Goal: Task Accomplishment & Management: Use online tool/utility

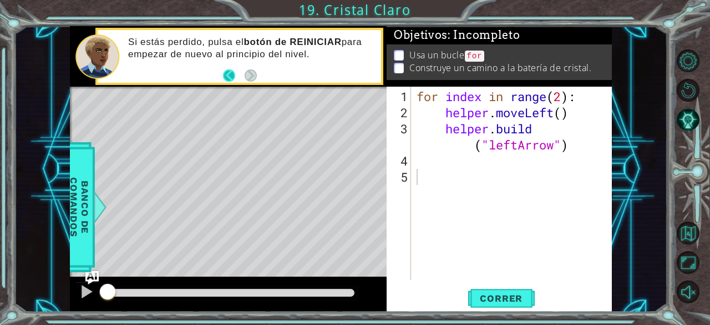
click at [230, 74] on button "Back" at bounding box center [234, 75] width 22 height 12
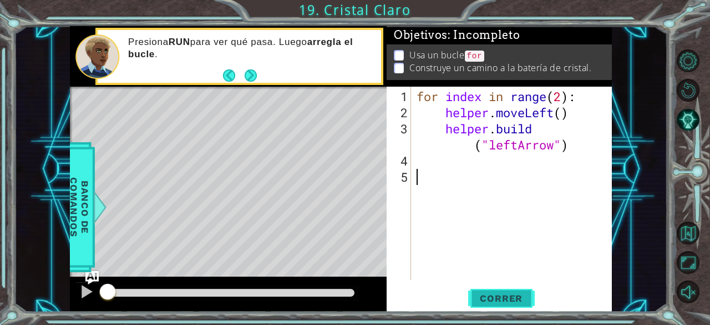
click at [505, 292] on span "Correr" at bounding box center [501, 297] width 65 height 11
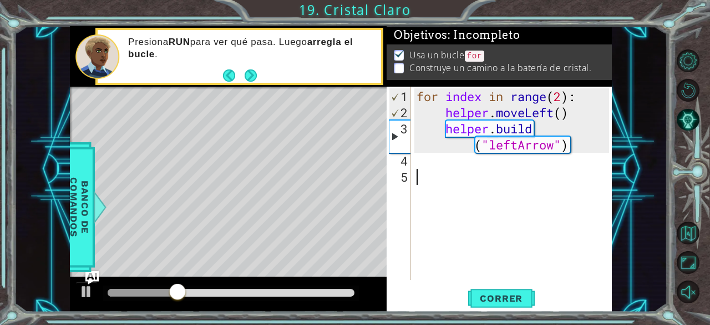
click at [452, 173] on div "for index in range ( 2 ) : helper . moveLeft ( ) helper . build ( "leftArrow" )" at bounding box center [515, 200] width 201 height 225
click at [434, 159] on div "for index in range ( 2 ) : helper . moveLeft ( ) helper . build ( "leftArrow" )" at bounding box center [515, 200] width 201 height 225
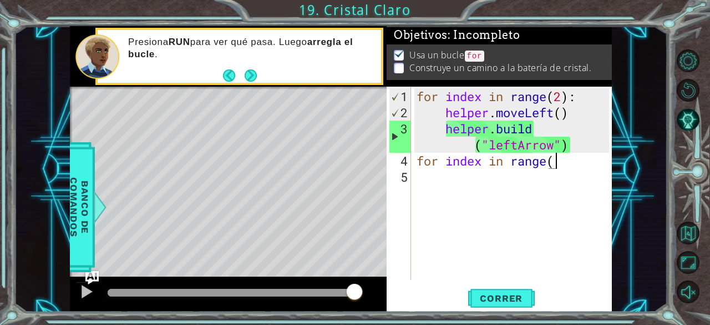
scroll to position [0, 6]
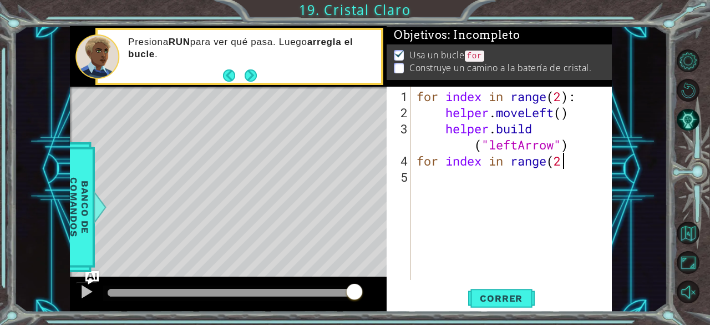
type textarea "for index in range(2)"
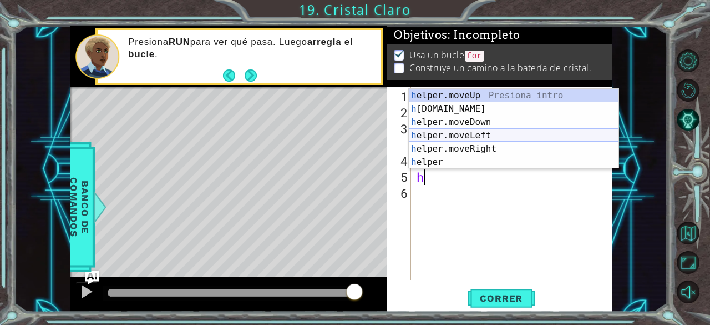
click at [463, 131] on div "h elper.moveUp Presiona intro h [DOMAIN_NAME] Presiona intro h elper.moveDown P…" at bounding box center [514, 142] width 210 height 107
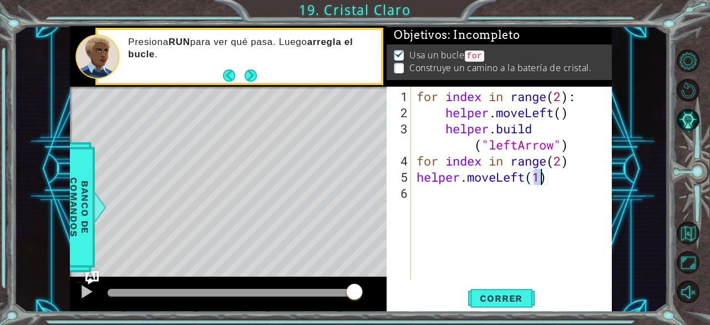
click at [584, 150] on div "for index in range ( 2 ) : helper . moveLeft ( ) helper . build ( "leftArrow" )…" at bounding box center [515, 200] width 201 height 225
click at [583, 162] on div "for index in range ( 2 ) : helper . moveLeft ( ) helper . build ( "leftArrow" )…" at bounding box center [515, 200] width 201 height 225
type textarea "helper"
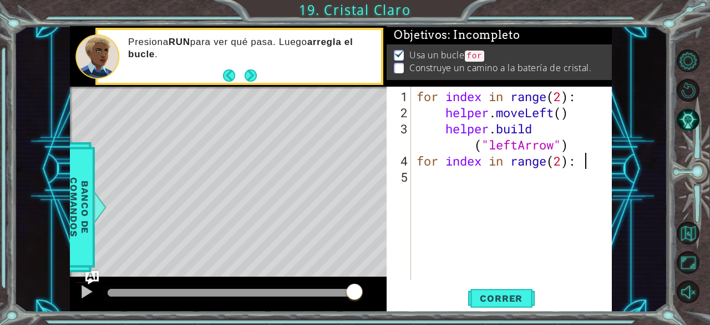
type textarea "for index in range(2):"
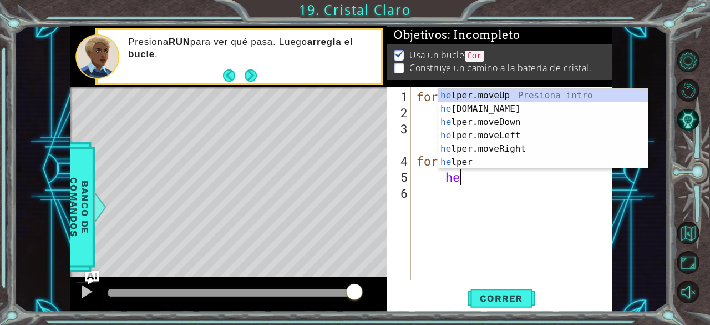
scroll to position [0, 2]
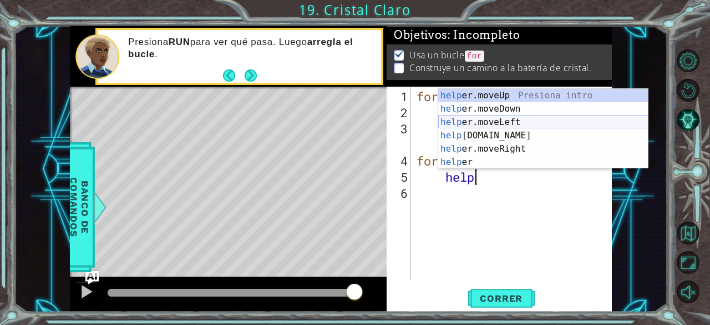
click at [522, 123] on div "help er.moveUp Presiona intro help er.moveDown Presiona intro help er.moveLeft …" at bounding box center [543, 142] width 210 height 107
type textarea "helper.moveLeft(1)"
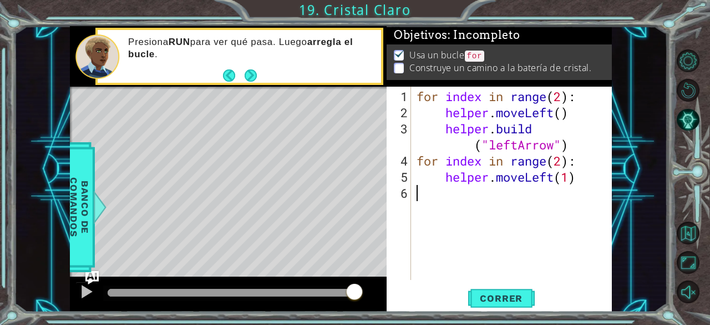
click at [482, 224] on div "for index in range ( 2 ) : helper . moveLeft ( ) helper . build ( "leftArrow" )…" at bounding box center [515, 200] width 201 height 225
type textarea "h"
click at [522, 250] on div "for index in range ( 2 ) : helper . moveLeft ( ) helper . build ( "leftArrow" )…" at bounding box center [515, 200] width 201 height 225
click at [559, 219] on div "for index in range ( 2 ) : helper . moveLeft ( ) helper . build ( "leftArrow" )…" at bounding box center [515, 200] width 201 height 225
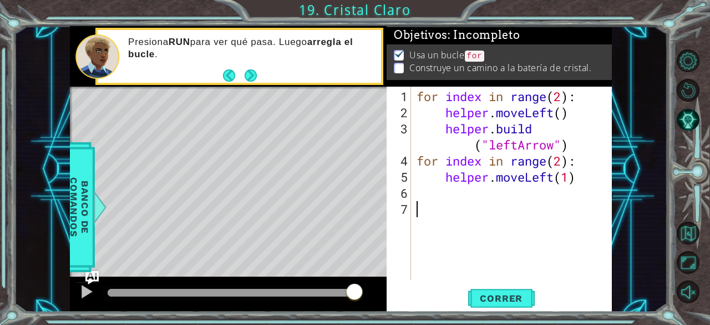
click at [588, 178] on div "for index in range ( 2 ) : helper . moveLeft ( ) helper . build ( "leftArrow" )…" at bounding box center [515, 200] width 201 height 225
type textarea "helper.moveLeft(1)"
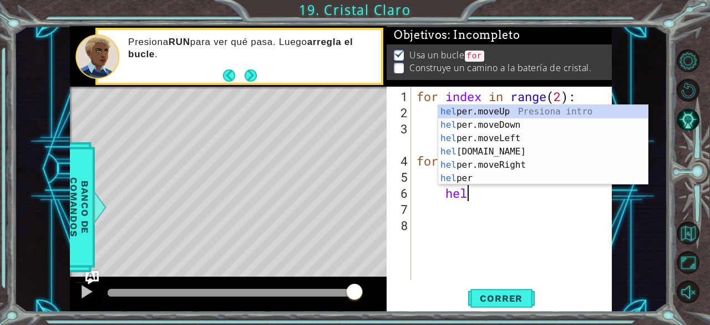
scroll to position [0, 2]
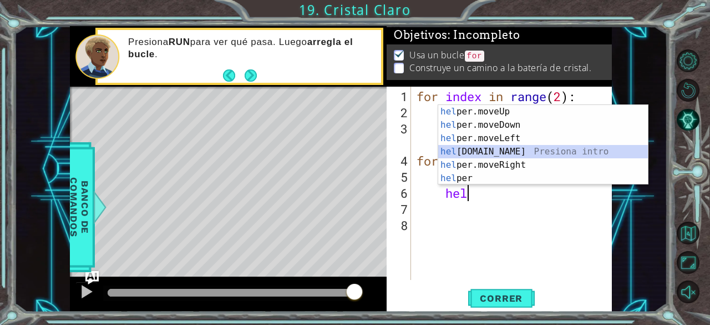
click at [516, 153] on div "hel per.moveUp Presiona intro hel per.moveDown Presiona intro hel per.moveLeft …" at bounding box center [543, 158] width 210 height 107
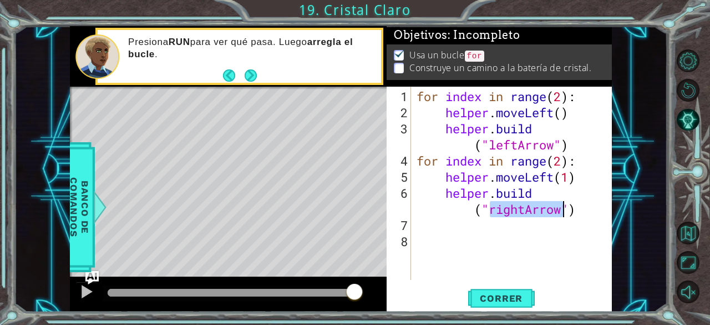
click at [519, 211] on div "for index in range ( 2 ) : helper . moveLeft ( ) helper . build ( "leftArrow" )…" at bounding box center [512, 183] width 195 height 193
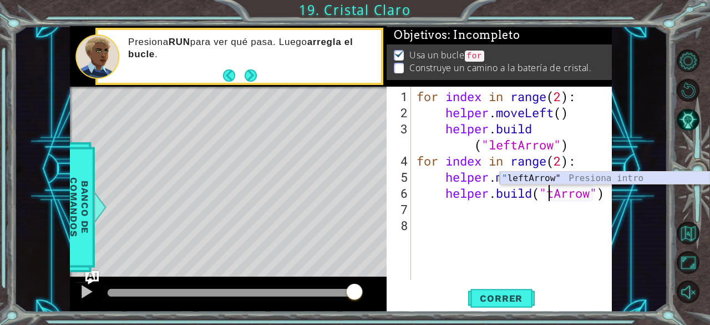
click at [523, 177] on div "" leftArrow" Presiona intro" at bounding box center [605, 191] width 210 height 40
type textarea "[DOMAIN_NAME]("leftArrow")"
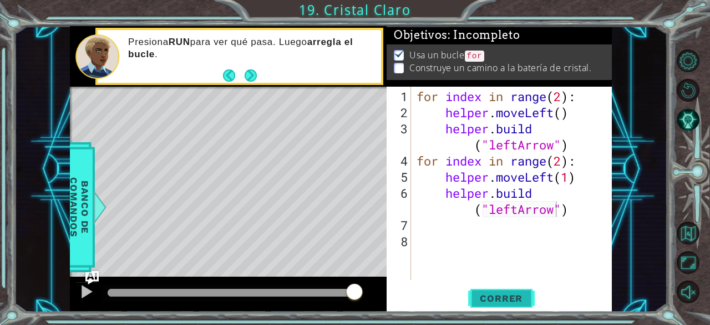
click at [518, 294] on span "Correr" at bounding box center [501, 297] width 65 height 11
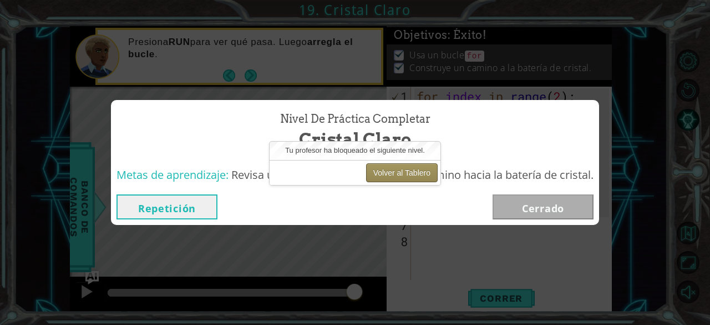
click at [377, 173] on button "Volver al Tablero" at bounding box center [402, 172] width 72 height 19
click at [383, 172] on button "Volver al Tablero" at bounding box center [402, 172] width 72 height 19
click at [404, 185] on div "Metas de aprendizaje: Revisa un bucle for para construir un camino hacia la bat…" at bounding box center [355, 174] width 488 height 27
click at [397, 171] on button "Volver al Tablero" at bounding box center [402, 172] width 72 height 19
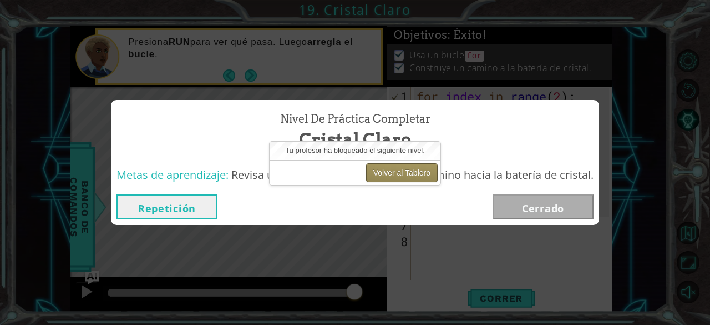
click at [370, 170] on button "Volver al Tablero" at bounding box center [402, 172] width 72 height 19
click at [242, 108] on div "Nivel de Práctica Completar [PERSON_NAME]" at bounding box center [355, 130] width 477 height 51
click at [226, 174] on span "Metas de aprendizaje:" at bounding box center [173, 174] width 112 height 15
click at [685, 236] on div "Nivel de Práctica Completar [PERSON_NAME] Metas de aprendizaje: Revisa un bucle…" at bounding box center [355, 162] width 710 height 325
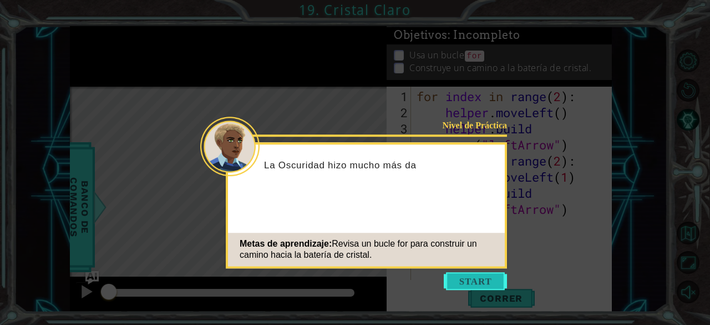
click at [458, 278] on button "Start" at bounding box center [475, 281] width 63 height 18
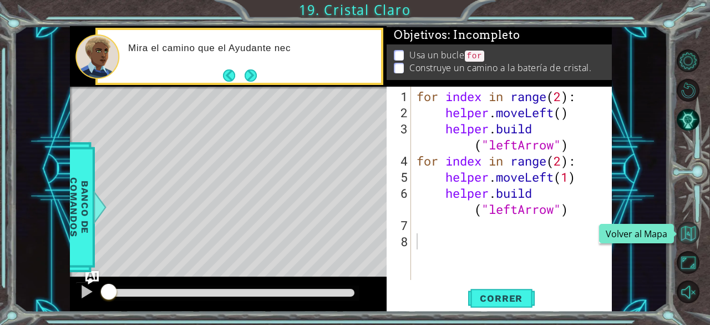
click at [687, 230] on button "Volver al Mapa" at bounding box center [688, 232] width 23 height 23
